Goal: Communication & Community: Answer question/provide support

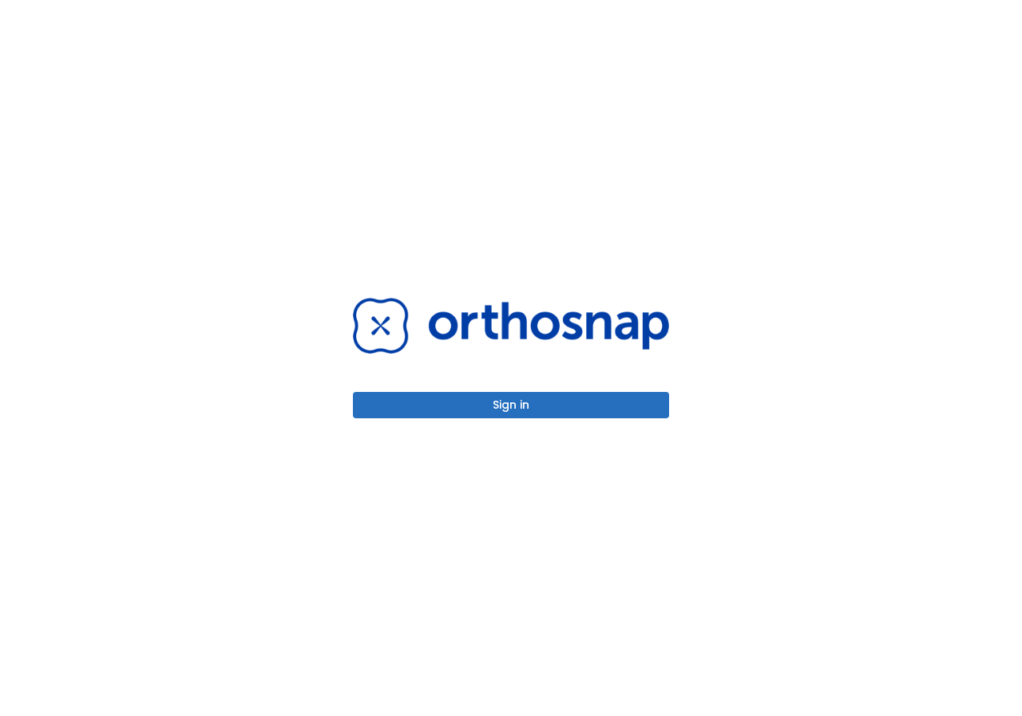
click at [509, 408] on button "Sign in" at bounding box center [511, 405] width 316 height 26
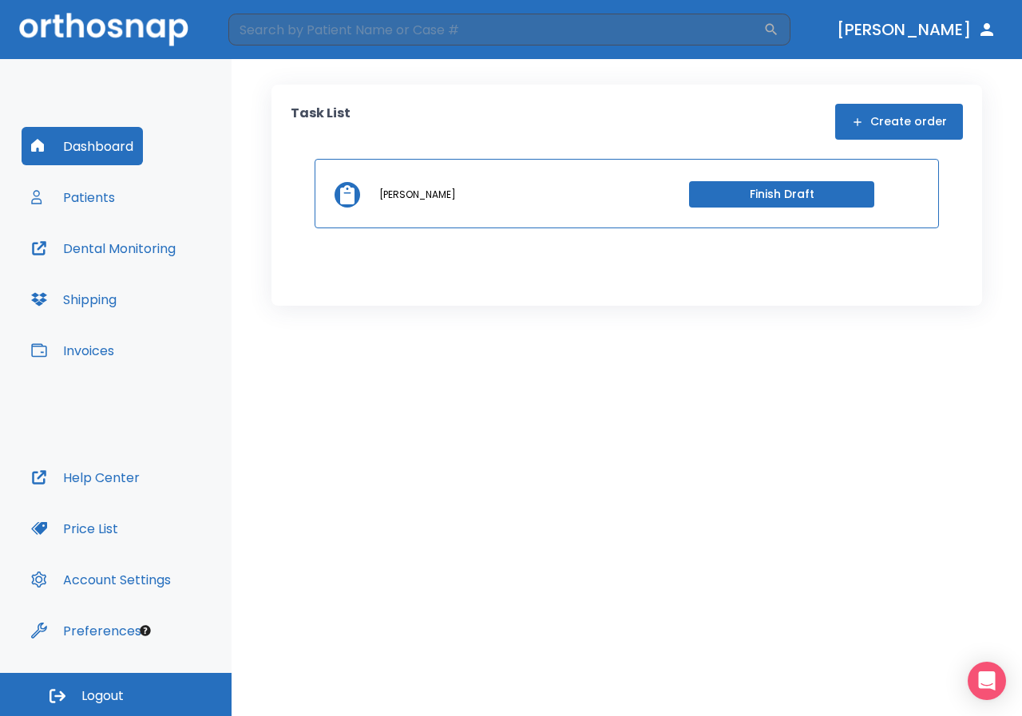
click at [78, 194] on button "Patients" at bounding box center [73, 197] width 103 height 38
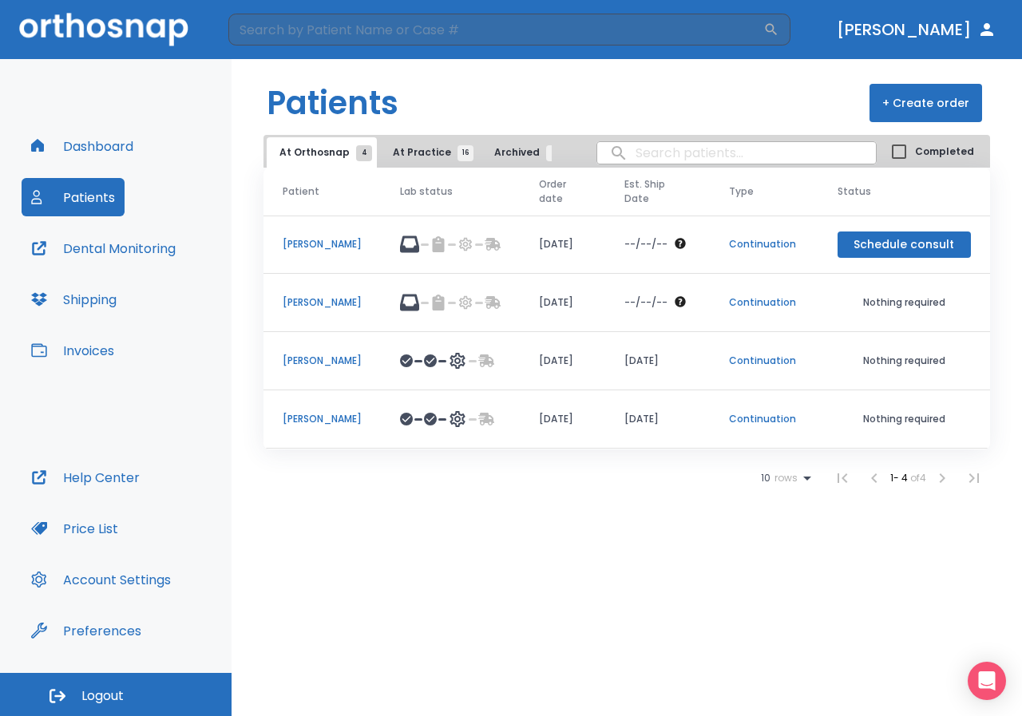
click at [561, 623] on div "Patients + Create order At Orthosnap 4 At Practice 16 Archived 6 Completed Pati…" at bounding box center [627, 387] width 791 height 657
click at [98, 149] on button "Dashboard" at bounding box center [82, 146] width 121 height 38
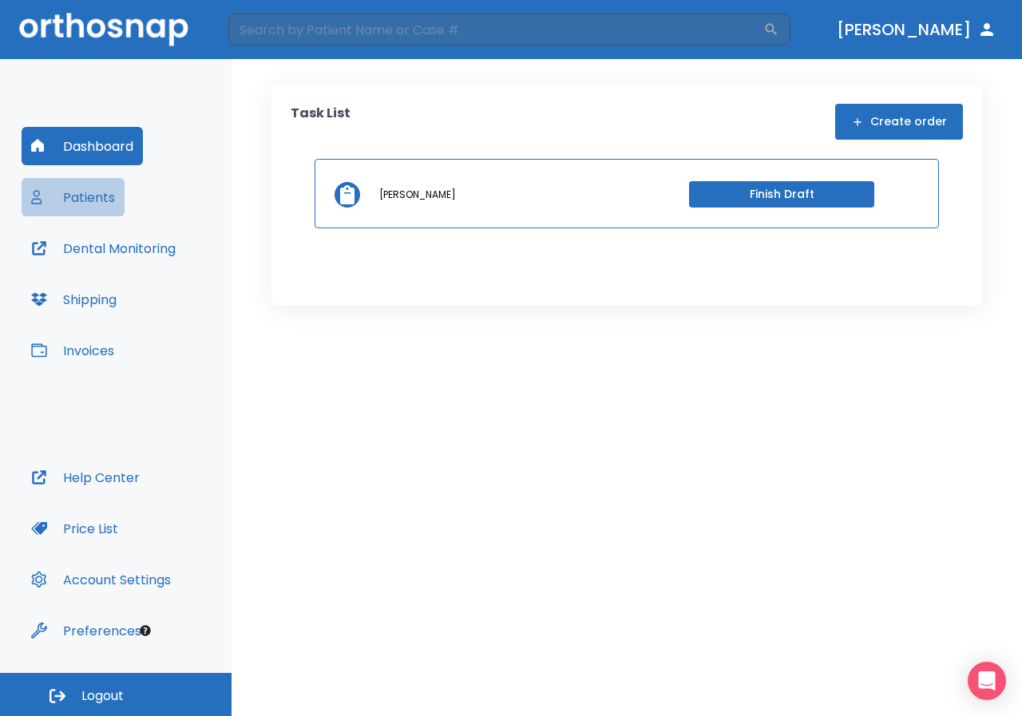
click at [69, 191] on button "Patients" at bounding box center [73, 197] width 103 height 38
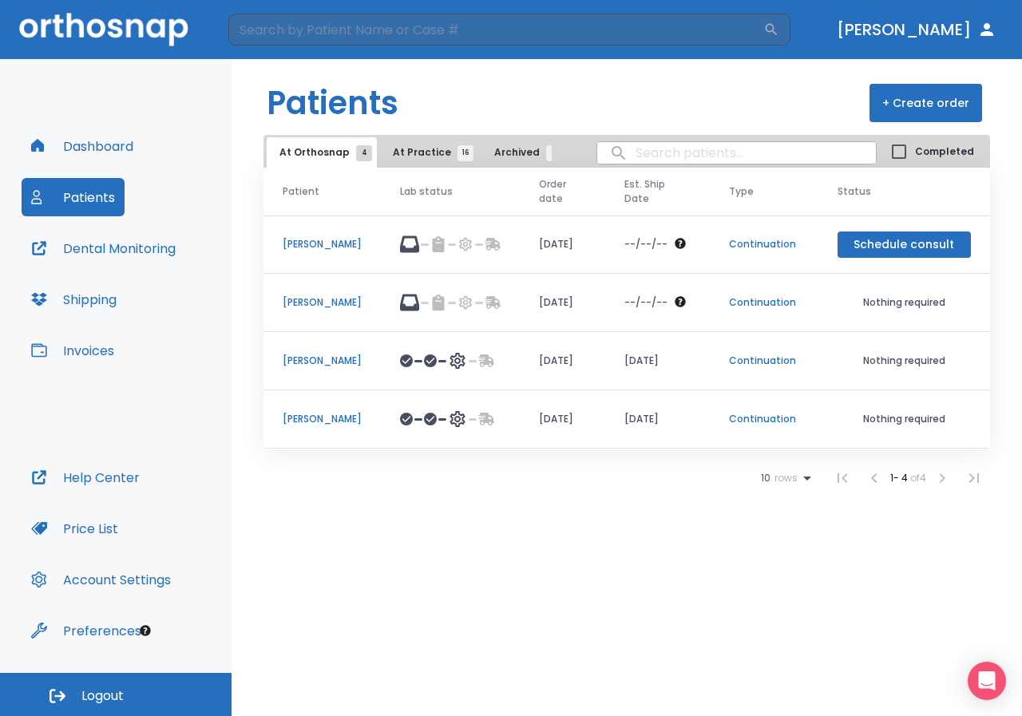
click at [307, 241] on p "[PERSON_NAME]" at bounding box center [322, 244] width 79 height 14
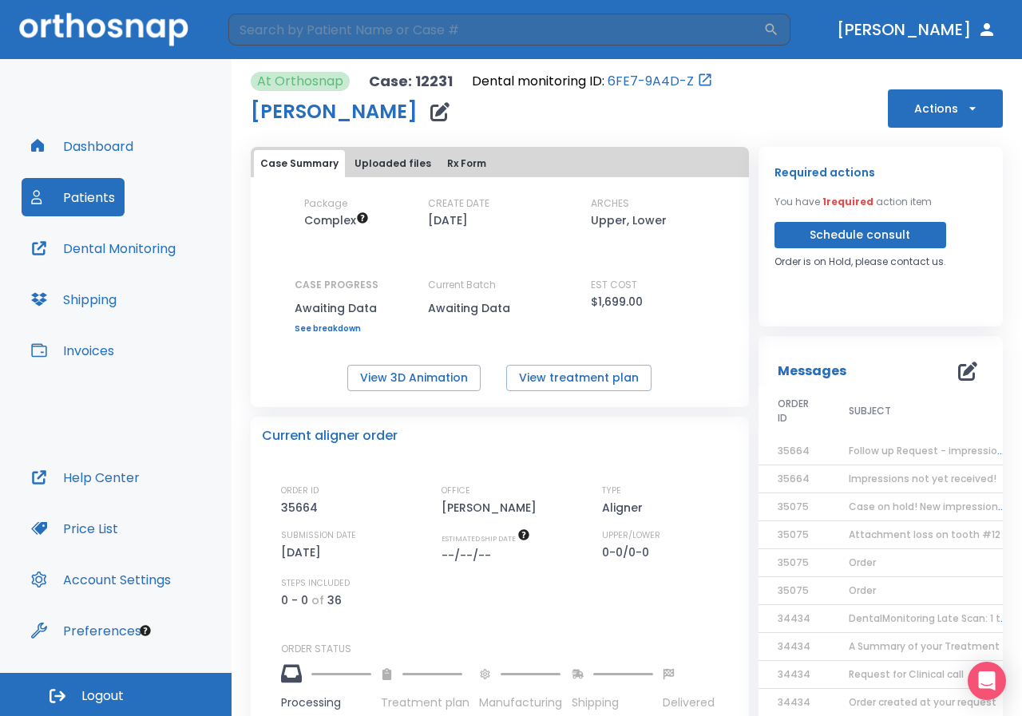
click at [869, 450] on span "Follow up Request - impressions not yet received" at bounding box center [971, 451] width 244 height 14
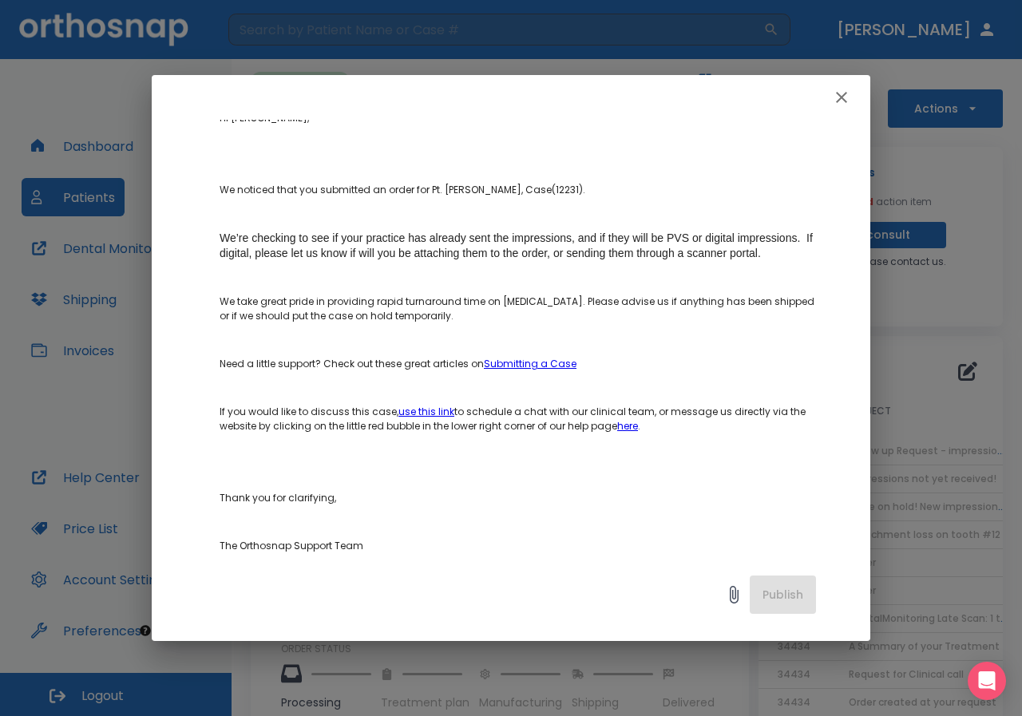
scroll to position [356, 0]
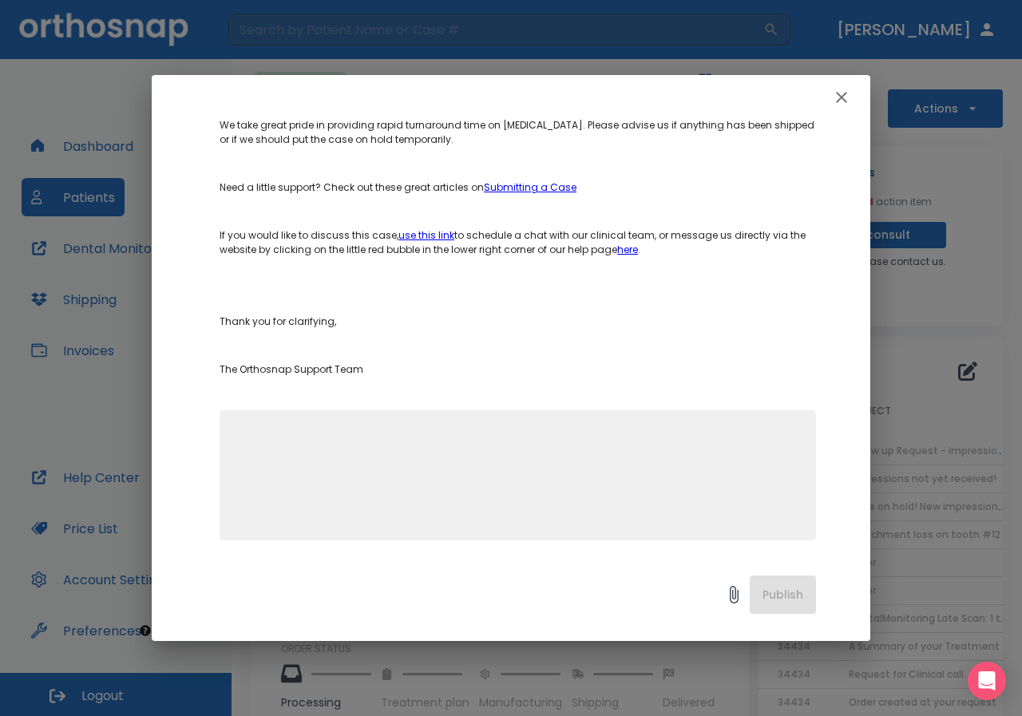
click at [286, 484] on textarea at bounding box center [517, 482] width 577 height 110
type textarea "i"
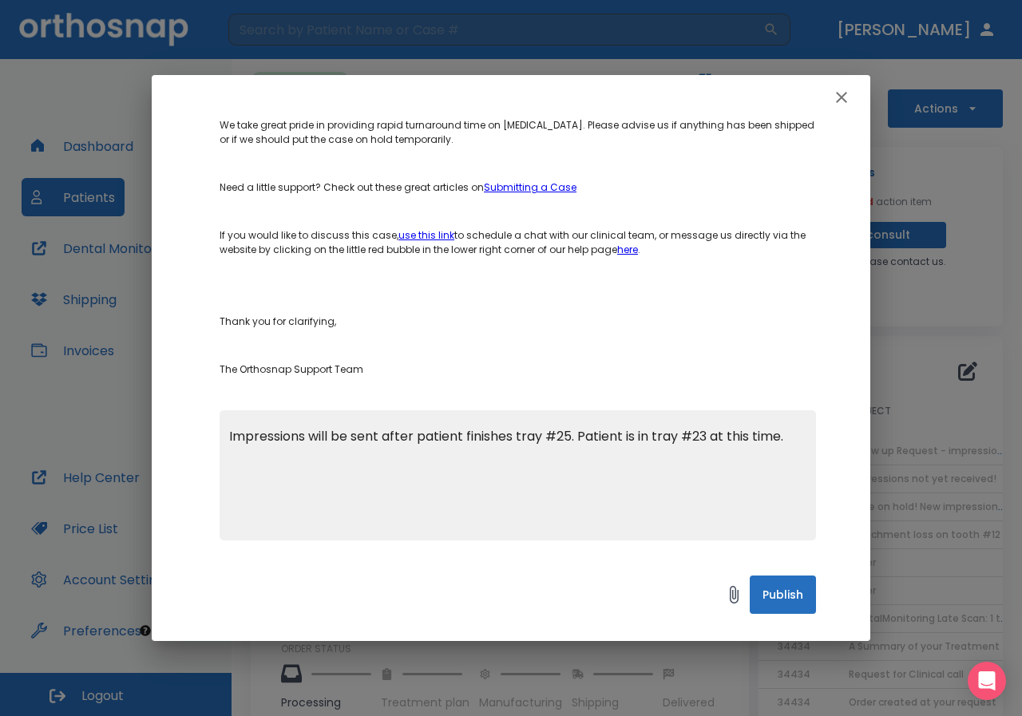
type textarea "Impressions will be sent after patient finishes tray #25. Patient is in tray #2…"
click at [783, 597] on button "Publish" at bounding box center [783, 595] width 66 height 38
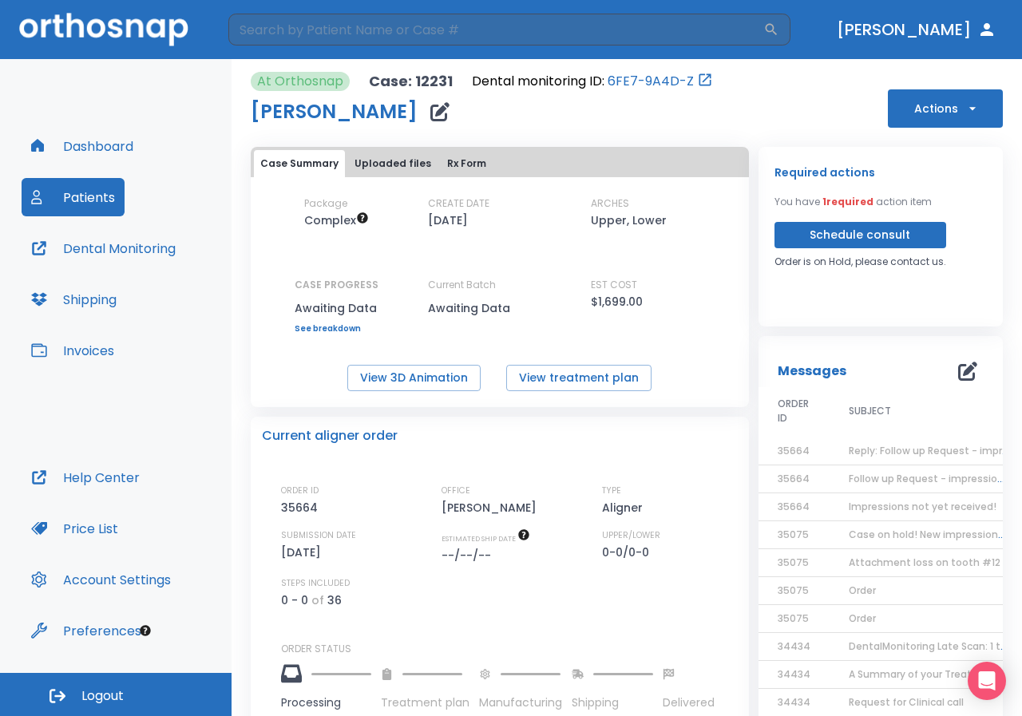
click at [77, 243] on button "Dental Monitoring" at bounding box center [104, 248] width 164 height 38
click at [867, 456] on span "Reply: Follow up Request - impressions not yet received" at bounding box center [986, 451] width 275 height 14
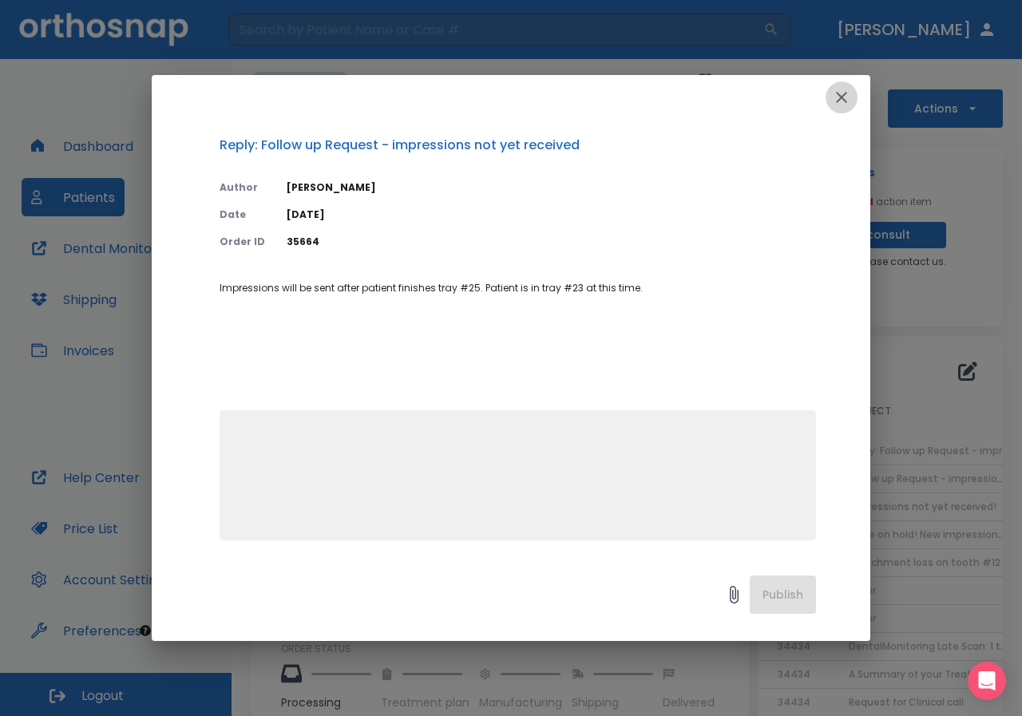
click at [848, 85] on button "button" at bounding box center [842, 97] width 32 height 32
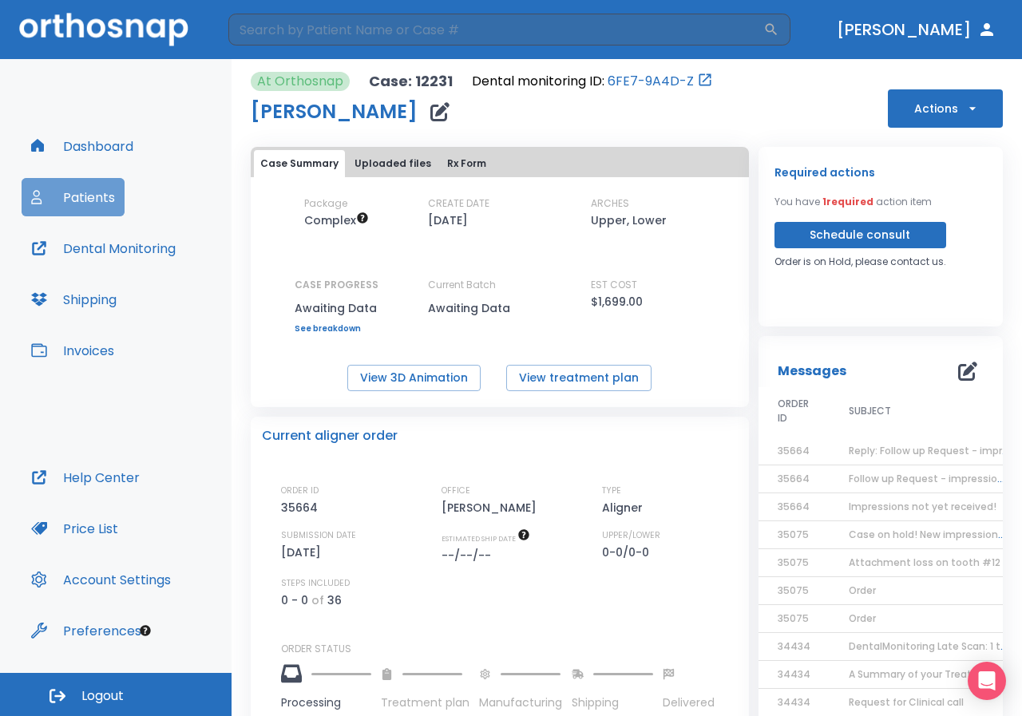
click at [103, 187] on button "Patients" at bounding box center [73, 197] width 103 height 38
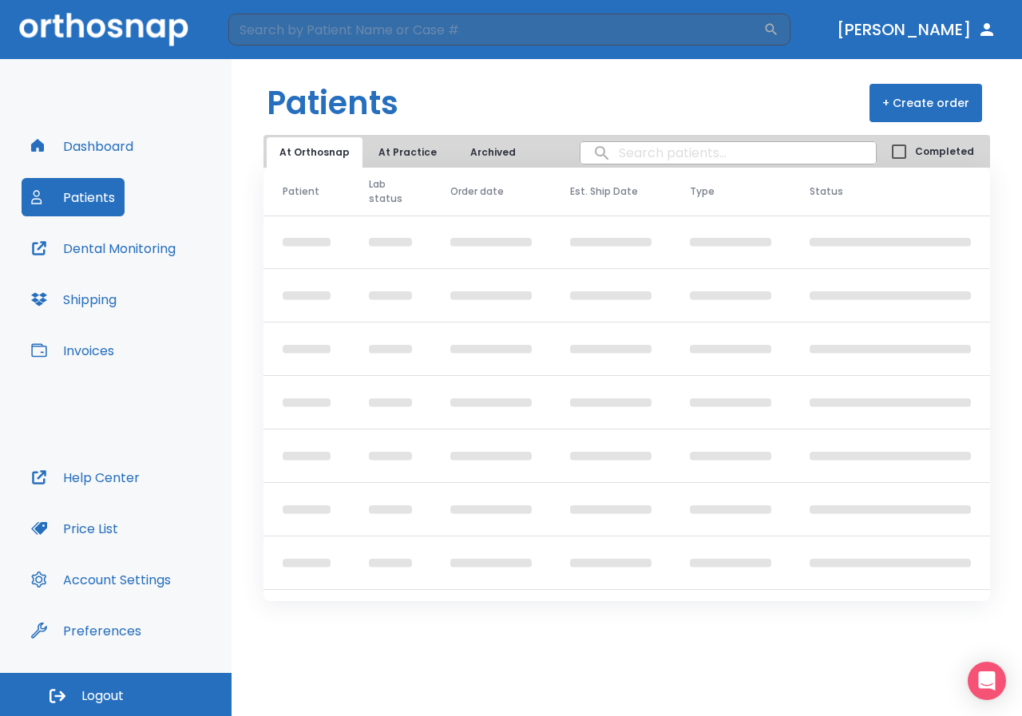
click at [418, 150] on button "At Practice" at bounding box center [408, 152] width 84 height 30
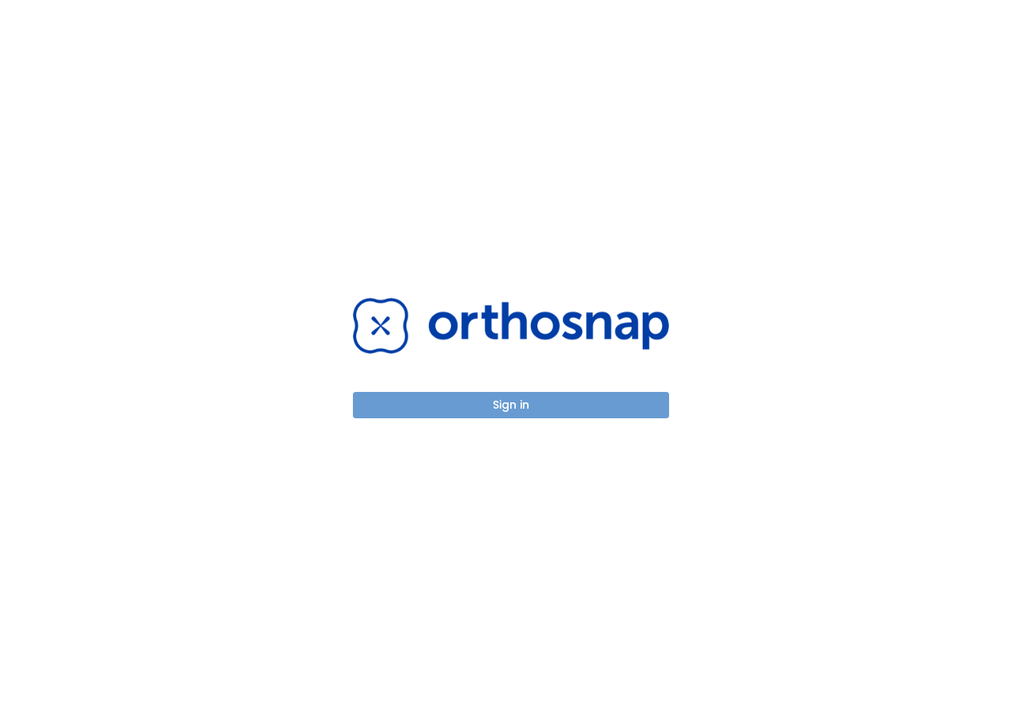
click at [501, 402] on button "Sign in" at bounding box center [511, 405] width 316 height 26
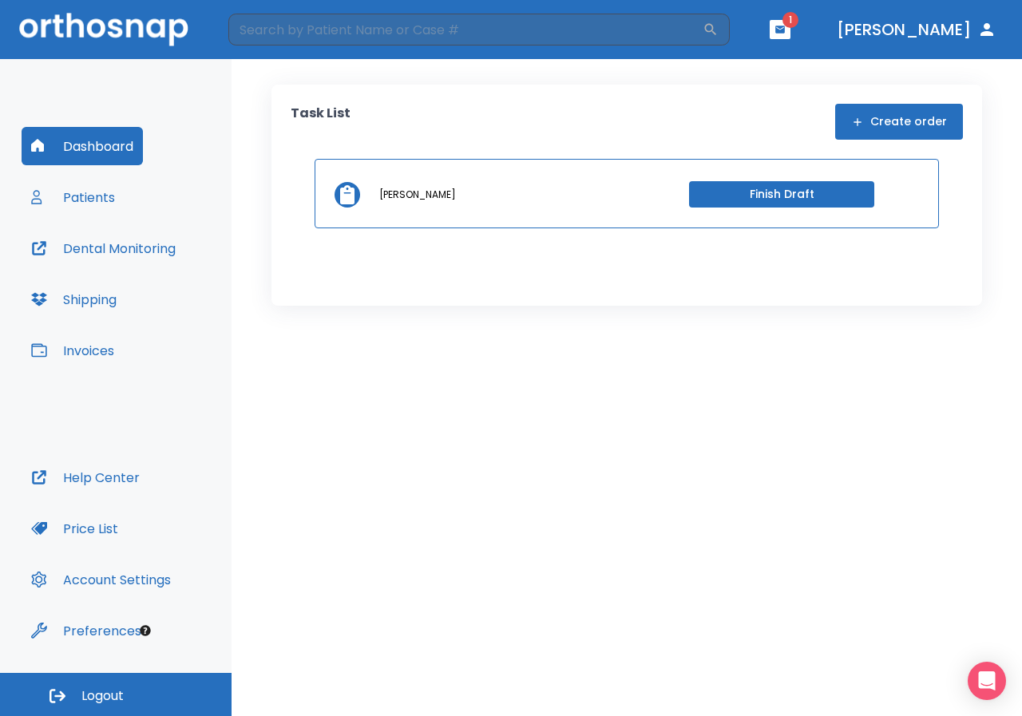
click at [109, 202] on button "Patients" at bounding box center [73, 197] width 103 height 38
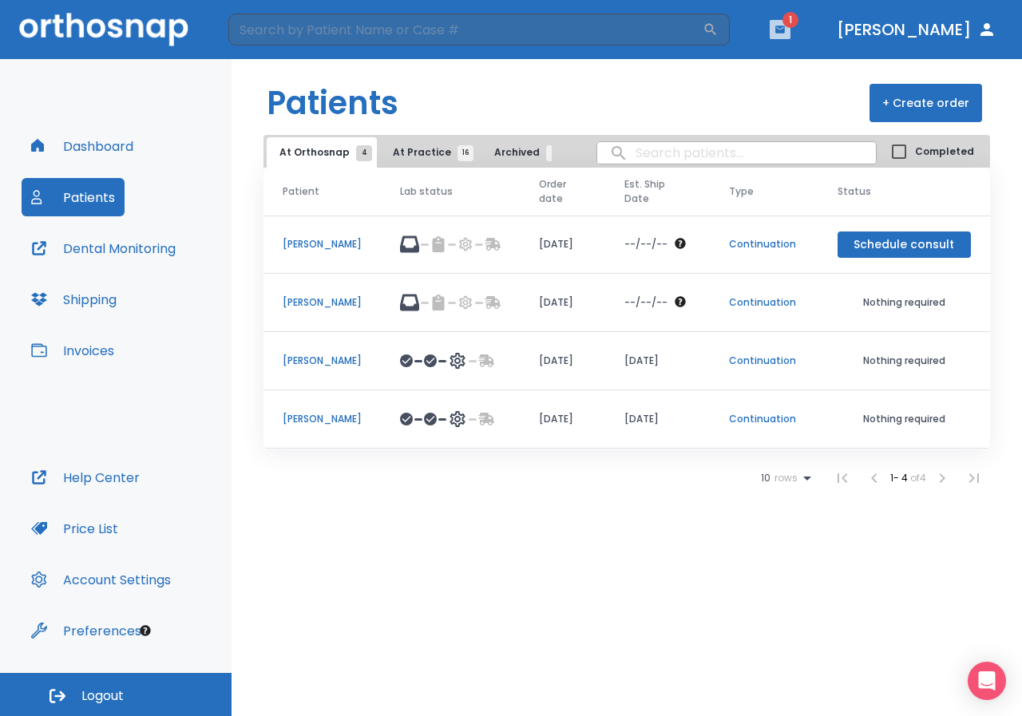
click at [785, 28] on icon "button" at bounding box center [780, 29] width 10 height 7
click at [769, 64] on li "Corinne Jesmain 1" at bounding box center [743, 66] width 170 height 32
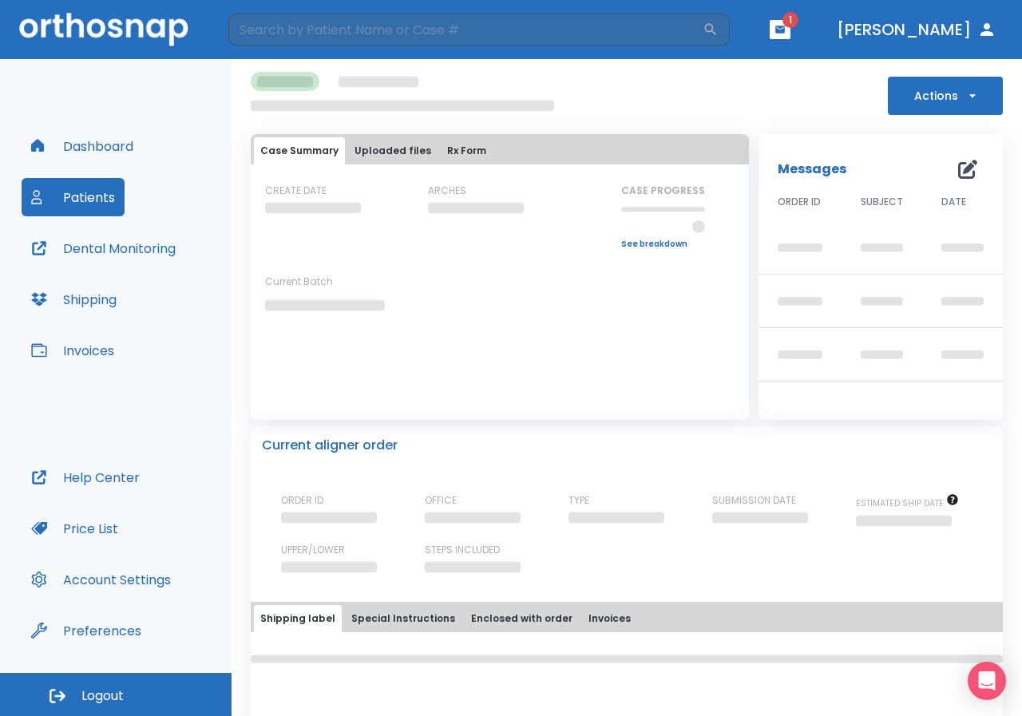
click at [799, 23] on span "1" at bounding box center [791, 20] width 16 height 16
click at [791, 23] on button "button" at bounding box center [780, 29] width 21 height 19
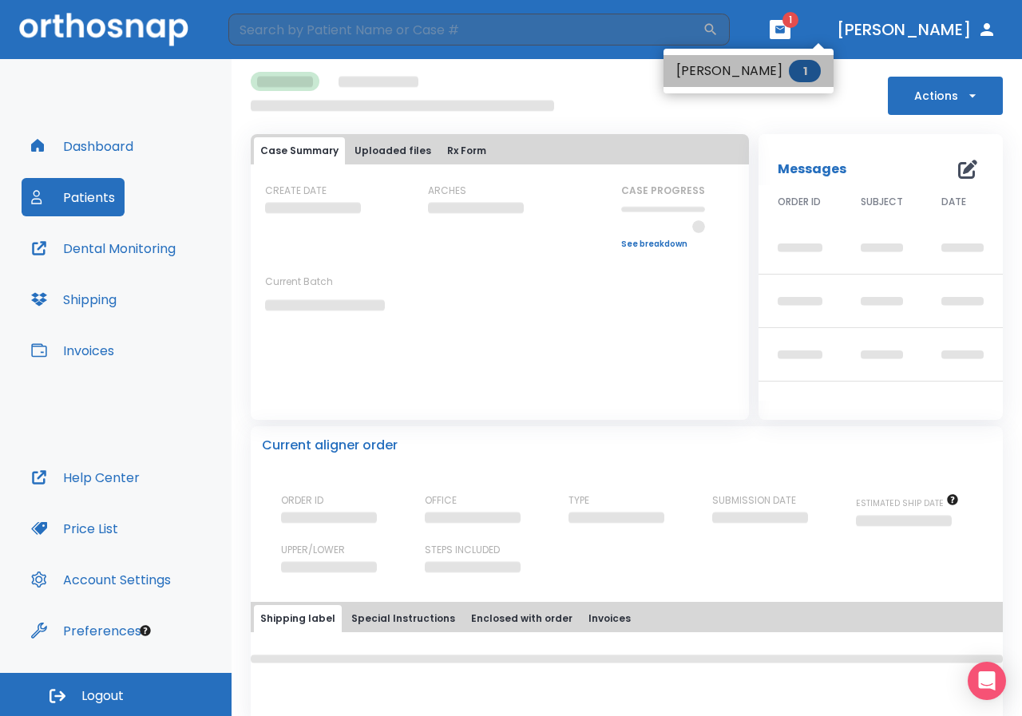
click at [714, 66] on li "Corinne Jesmain 1" at bounding box center [749, 71] width 170 height 32
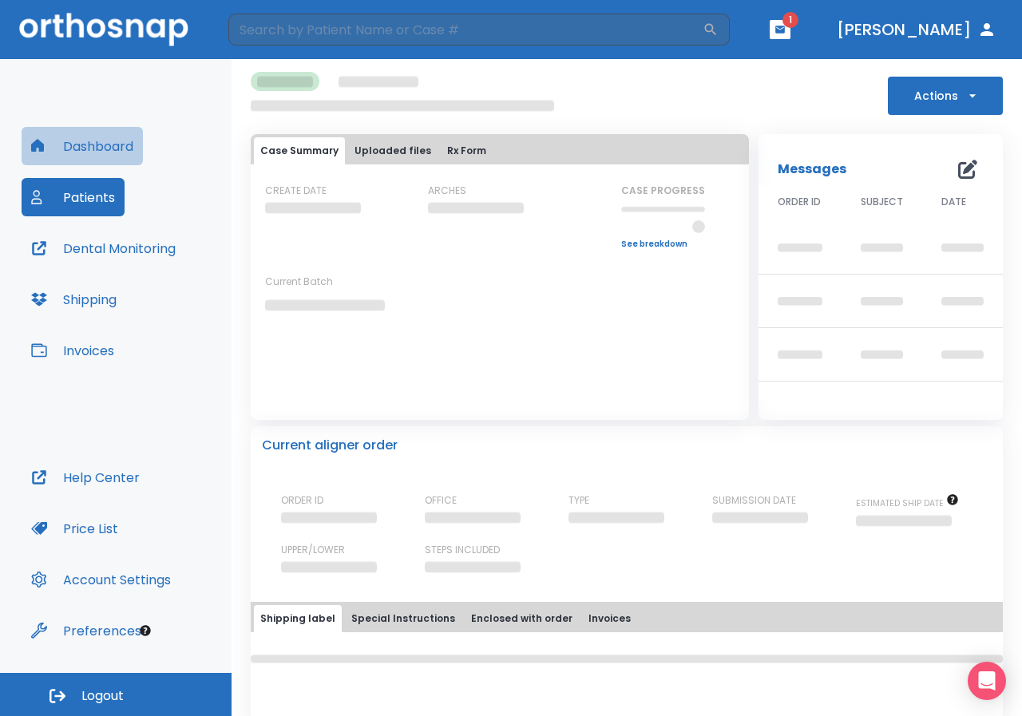
click at [138, 147] on button "Dashboard" at bounding box center [82, 146] width 121 height 38
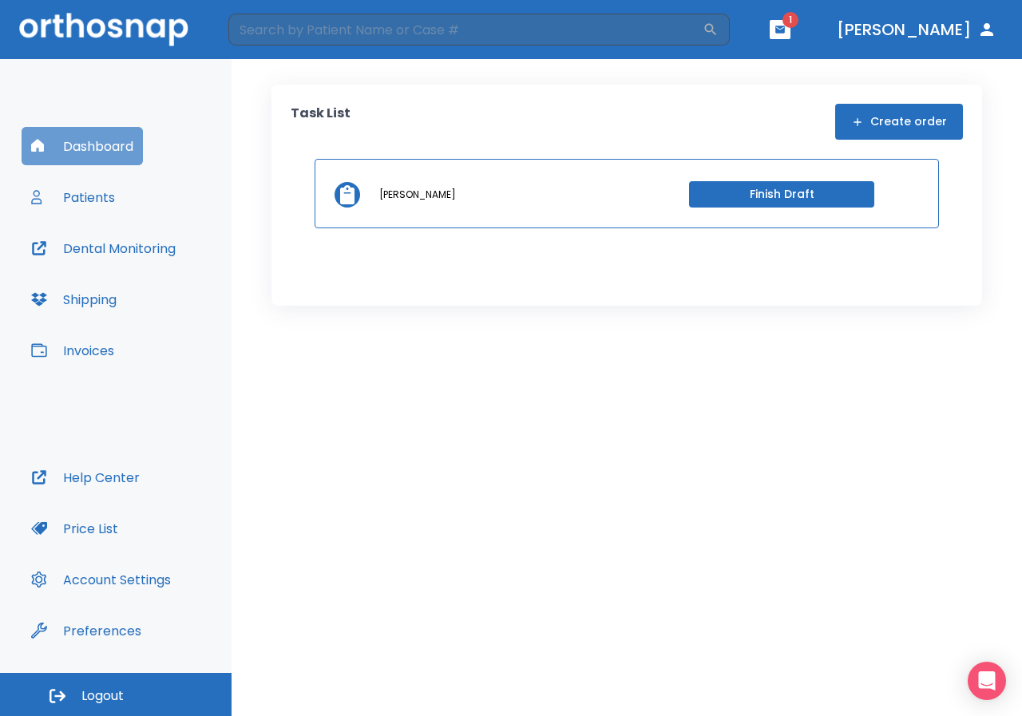
click at [93, 148] on button "Dashboard" at bounding box center [82, 146] width 121 height 38
click at [785, 31] on icon "button" at bounding box center [780, 29] width 10 height 7
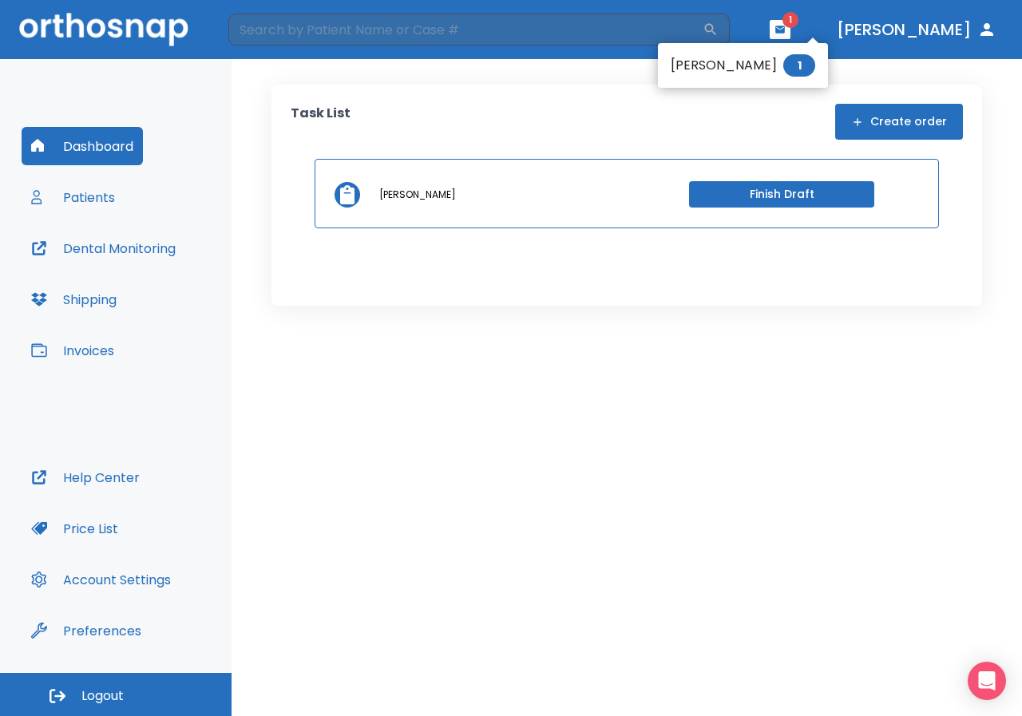
click at [715, 65] on li "Corinne Jesmain 1" at bounding box center [743, 66] width 170 height 32
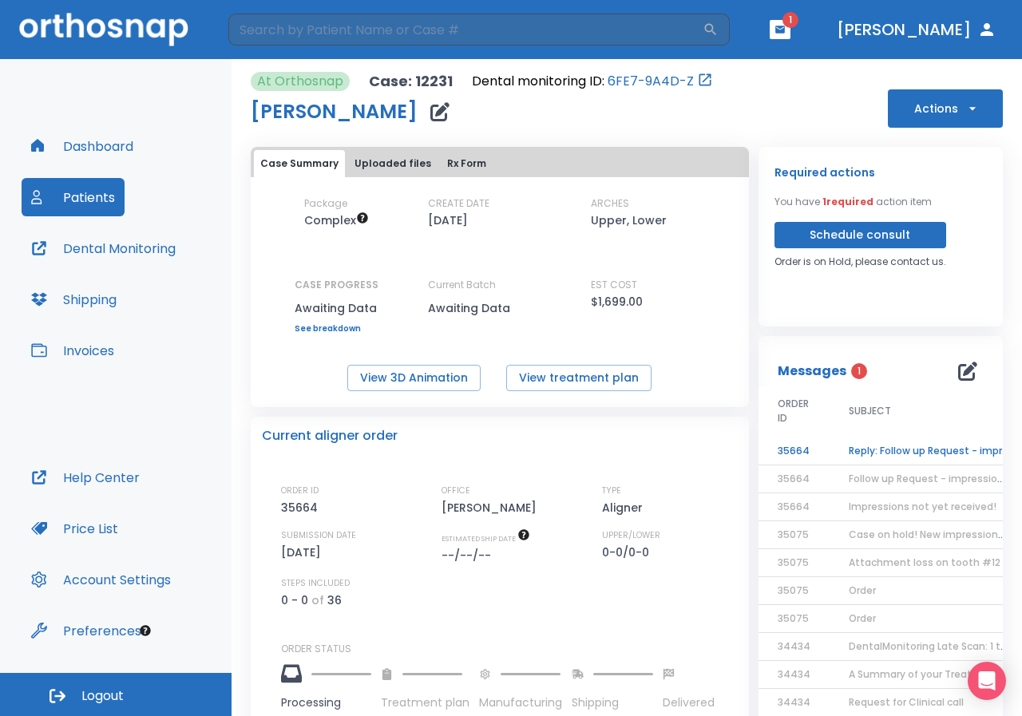
click at [864, 450] on td "Reply: Follow up Request - impressions not yet received" at bounding box center [930, 452] width 200 height 28
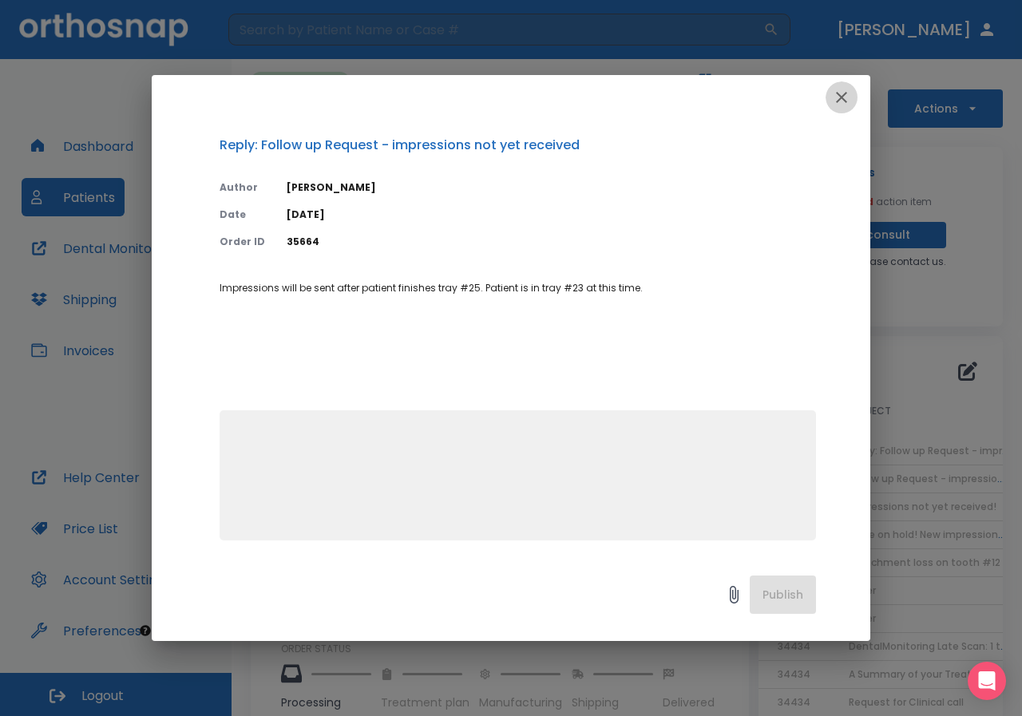
click at [850, 101] on icon "button" at bounding box center [841, 97] width 19 height 19
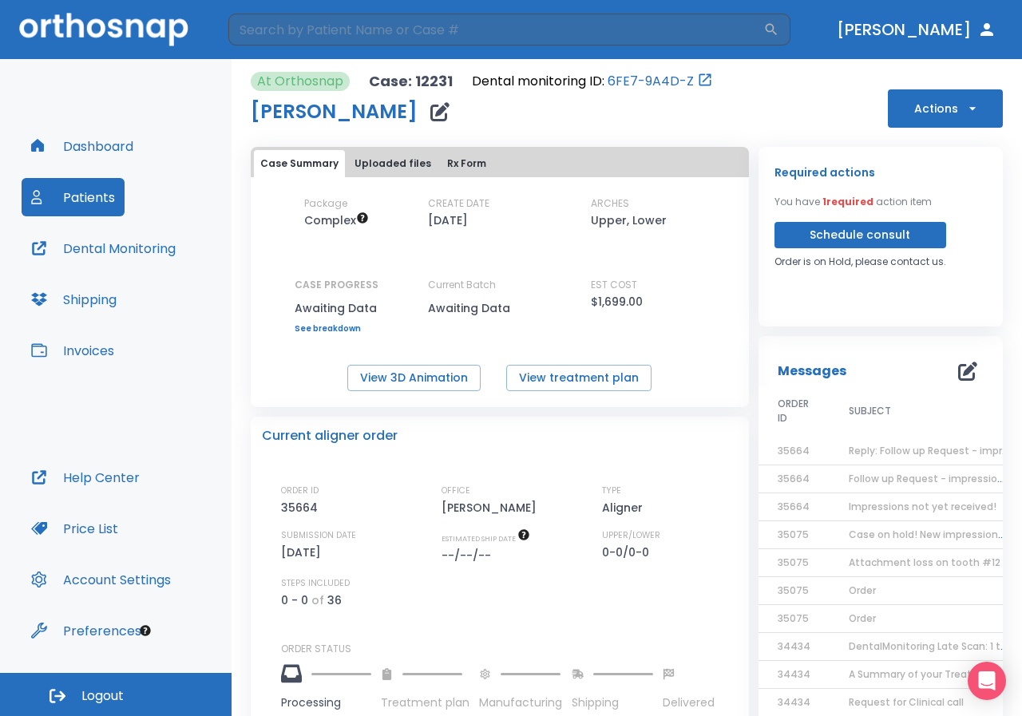
click at [898, 451] on span "Reply: Follow up Request - impressions not yet received" at bounding box center [986, 451] width 275 height 14
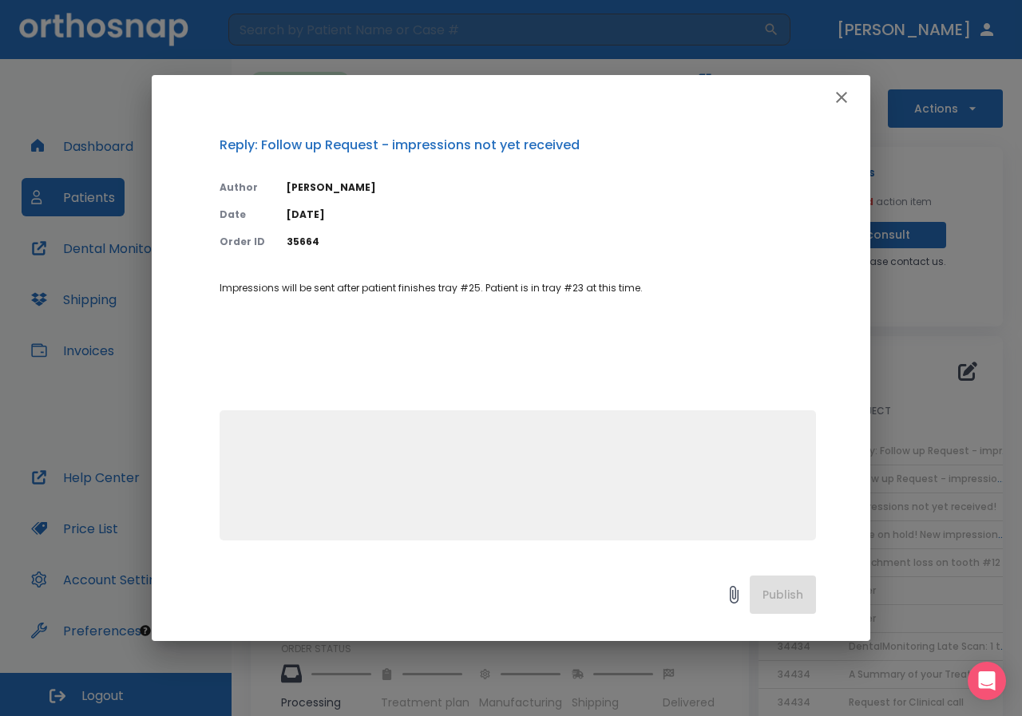
click at [844, 92] on icon "button" at bounding box center [841, 97] width 19 height 19
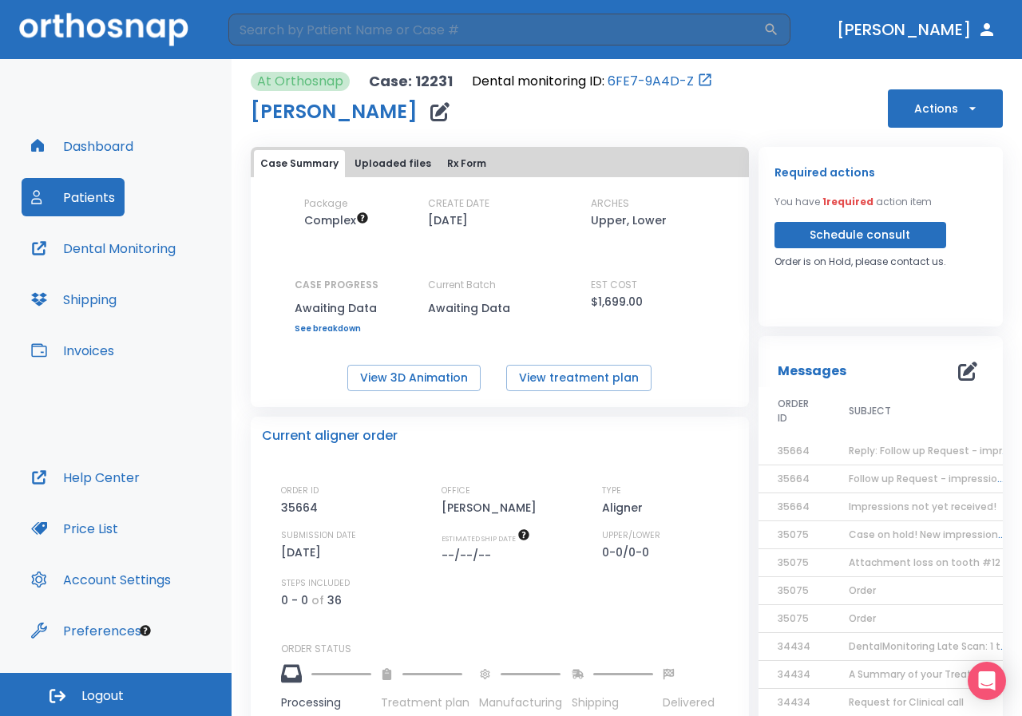
click at [874, 479] on span "Follow up Request - impressions not yet received" at bounding box center [971, 479] width 244 height 14
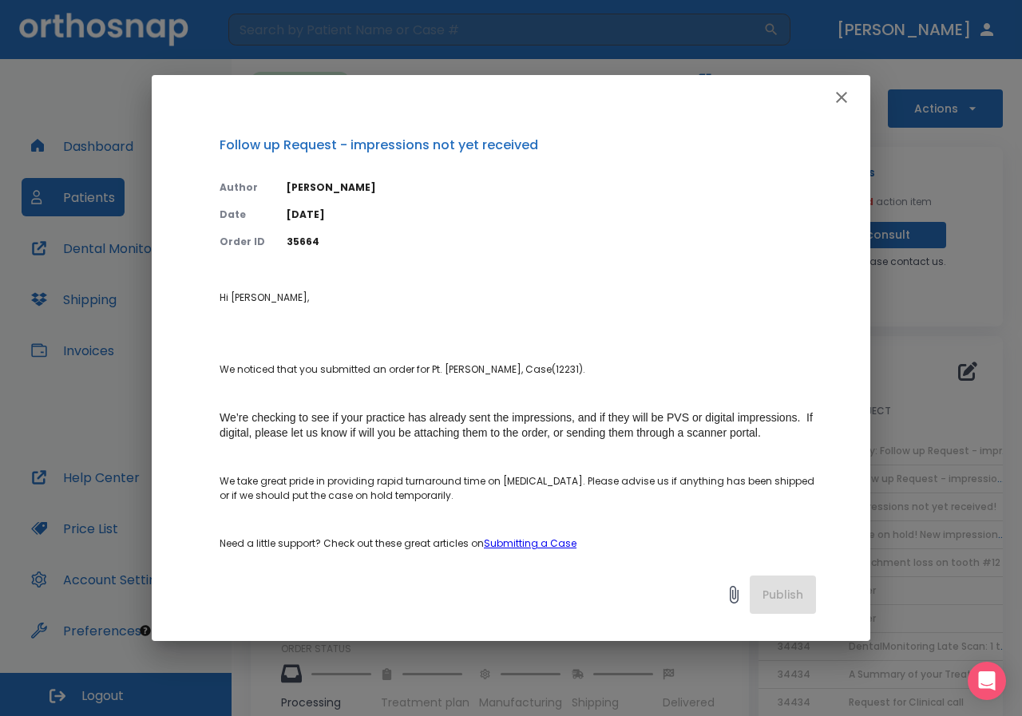
click at [833, 90] on icon "button" at bounding box center [841, 97] width 19 height 19
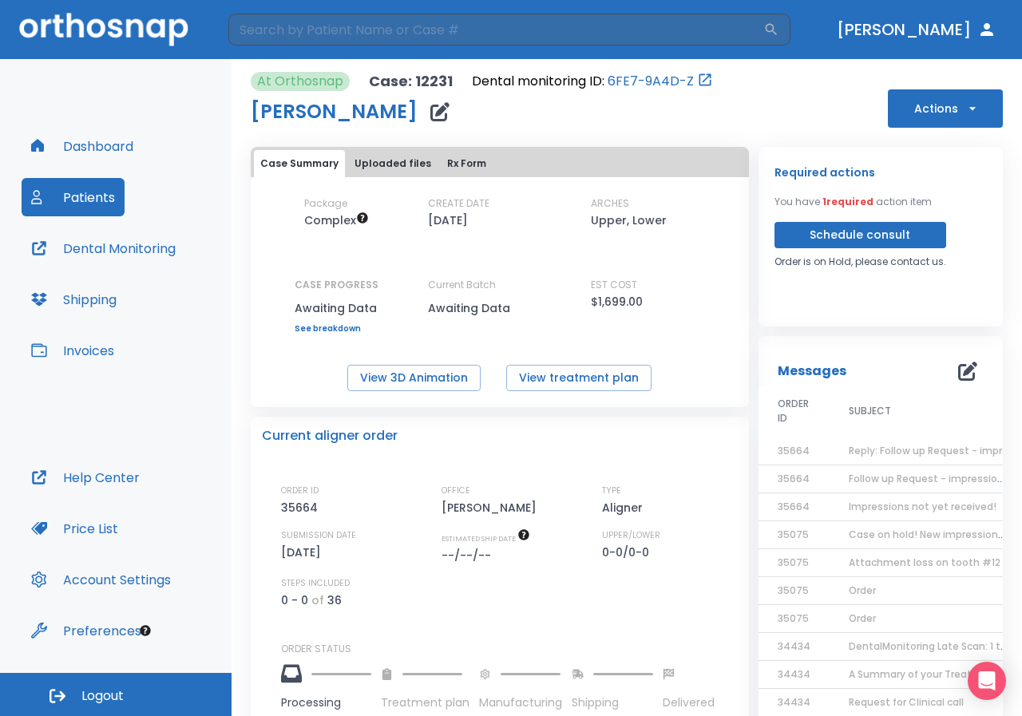
click at [912, 452] on span "Reply: Follow up Request - impressions not yet received" at bounding box center [986, 451] width 275 height 14
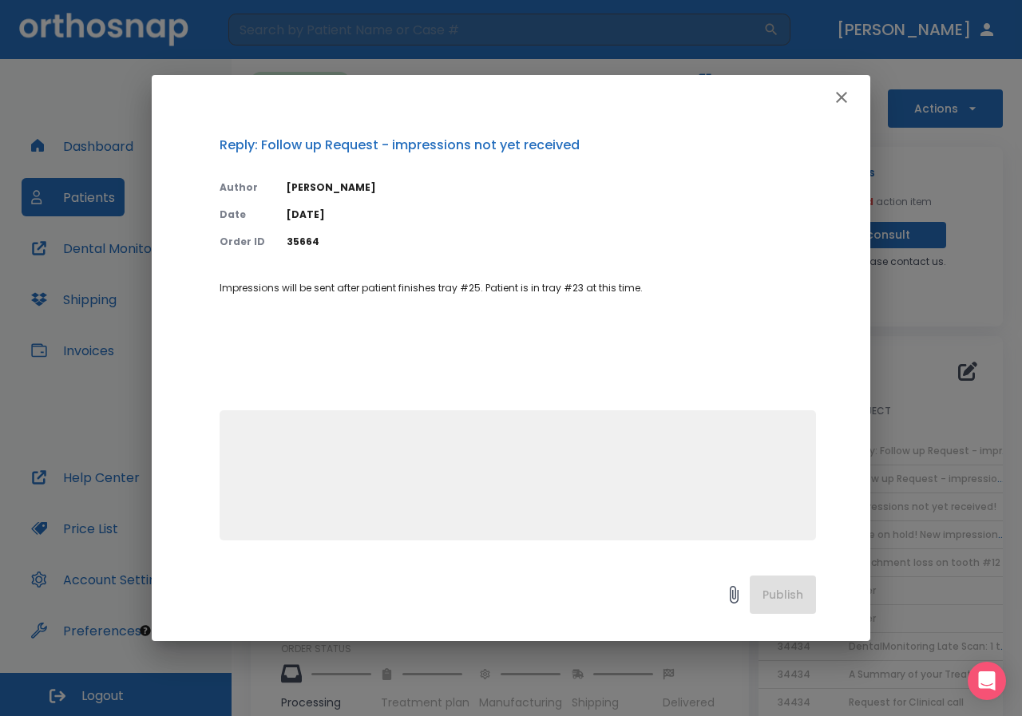
click at [839, 98] on icon "button" at bounding box center [841, 97] width 19 height 19
